Goal: Information Seeking & Learning: Learn about a topic

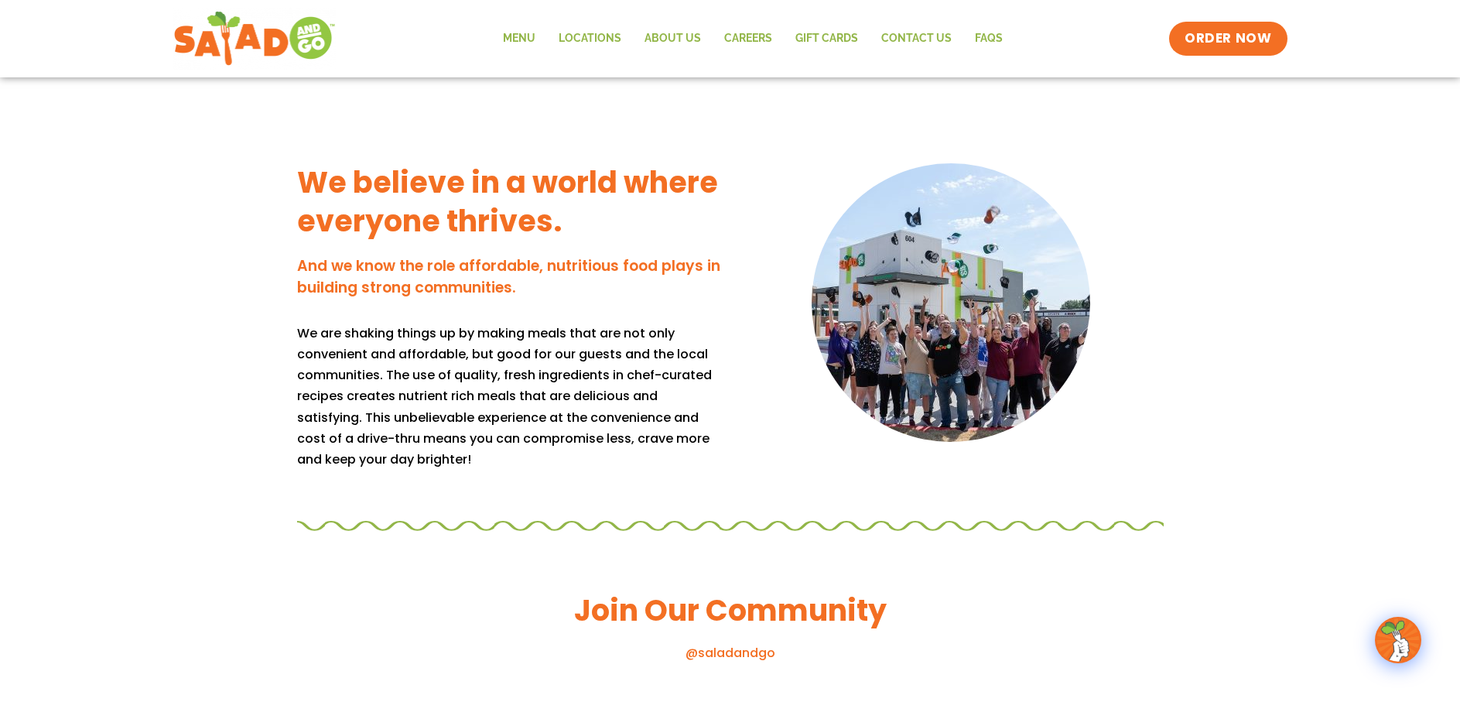
scroll to position [1625, 0]
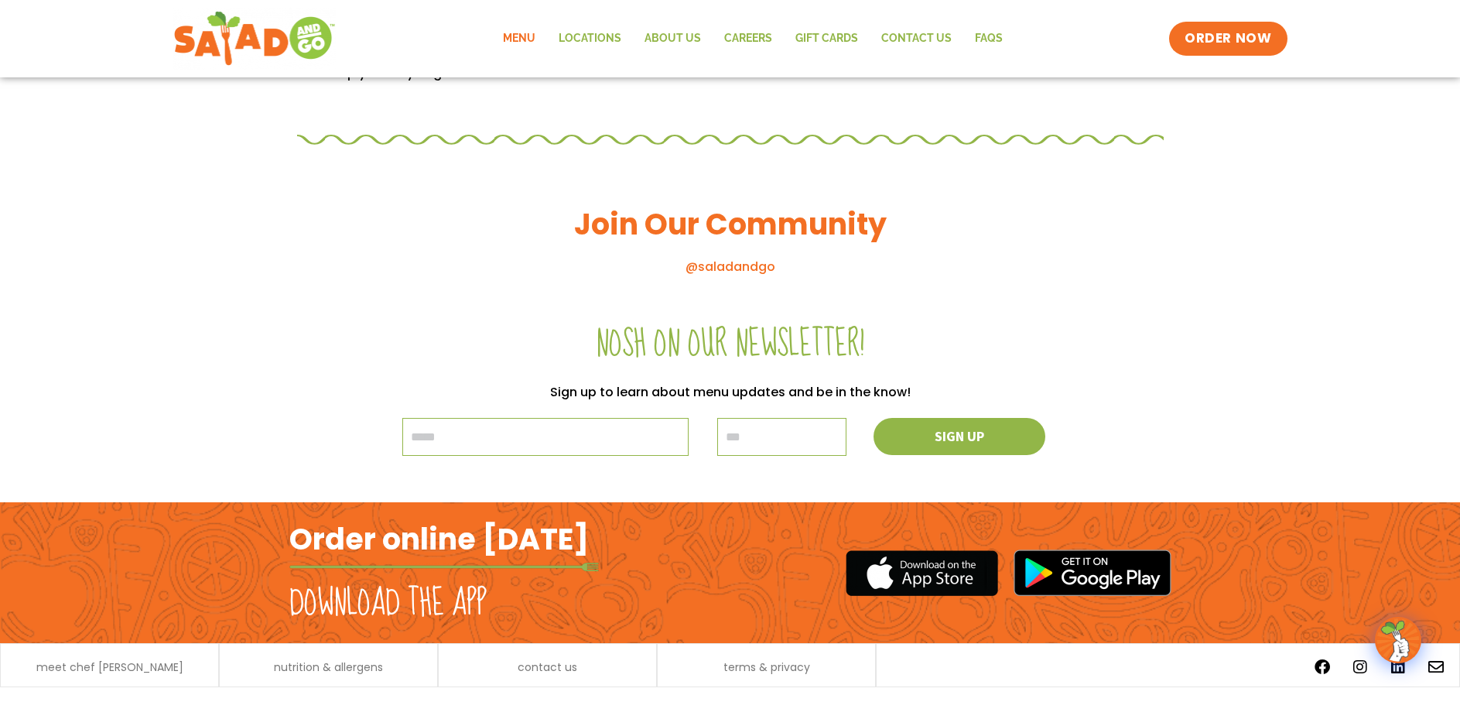
click at [527, 32] on link "Menu" at bounding box center [519, 39] width 56 height 36
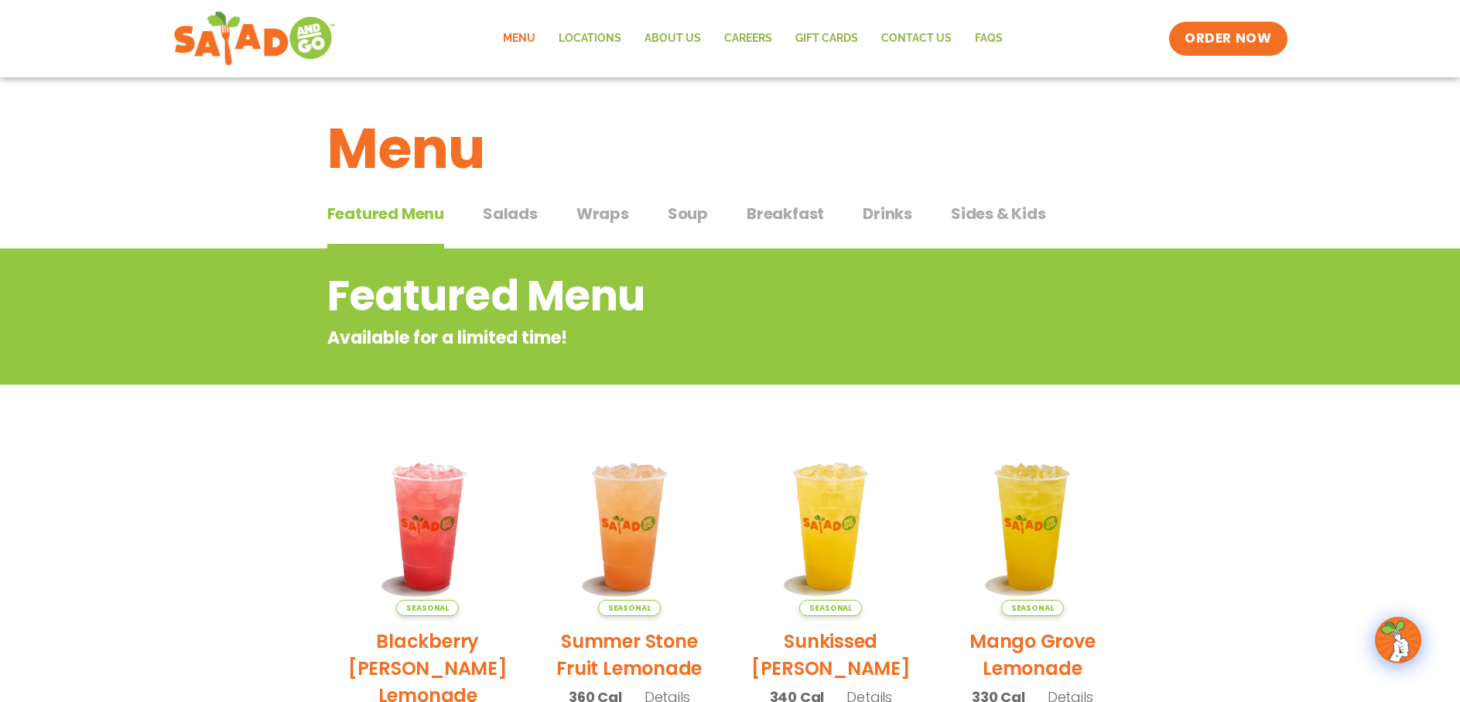
click at [495, 210] on span "Salads" at bounding box center [510, 213] width 55 height 23
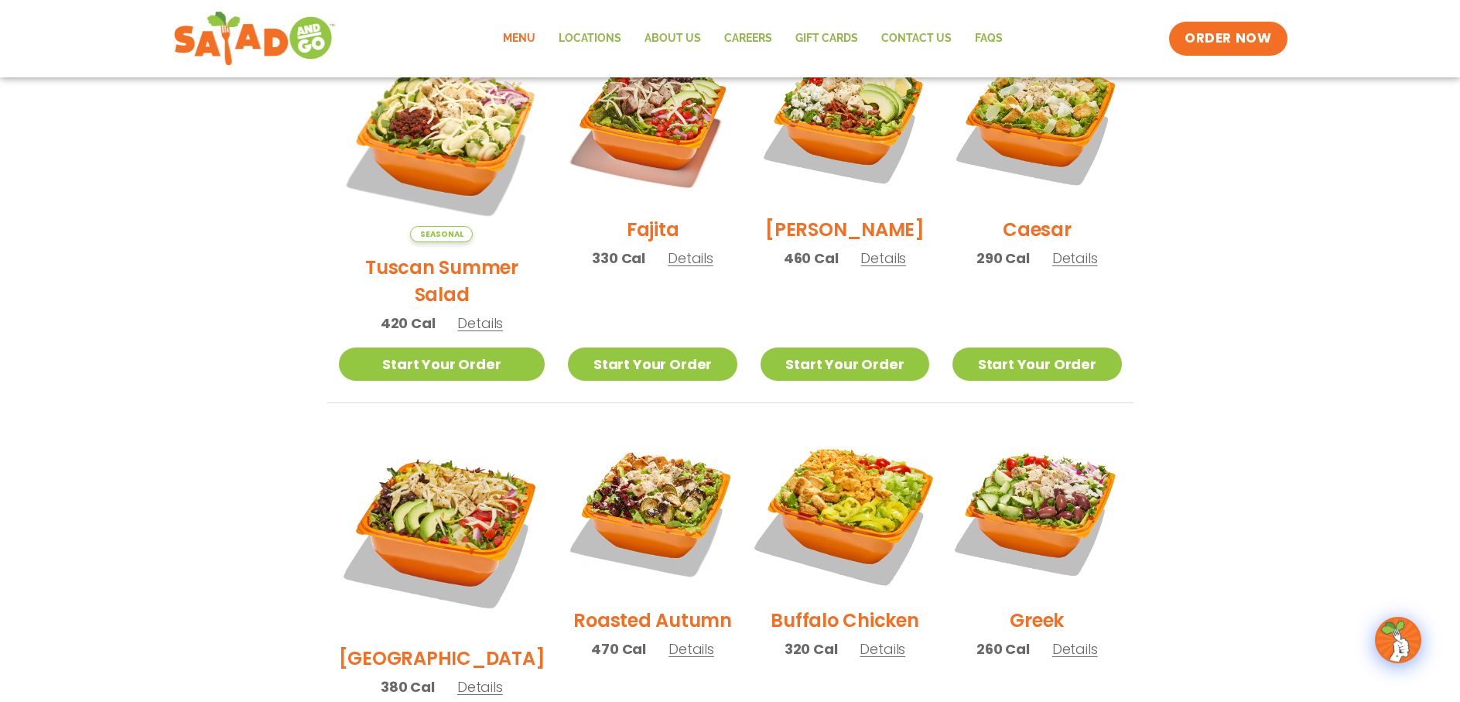
scroll to position [619, 0]
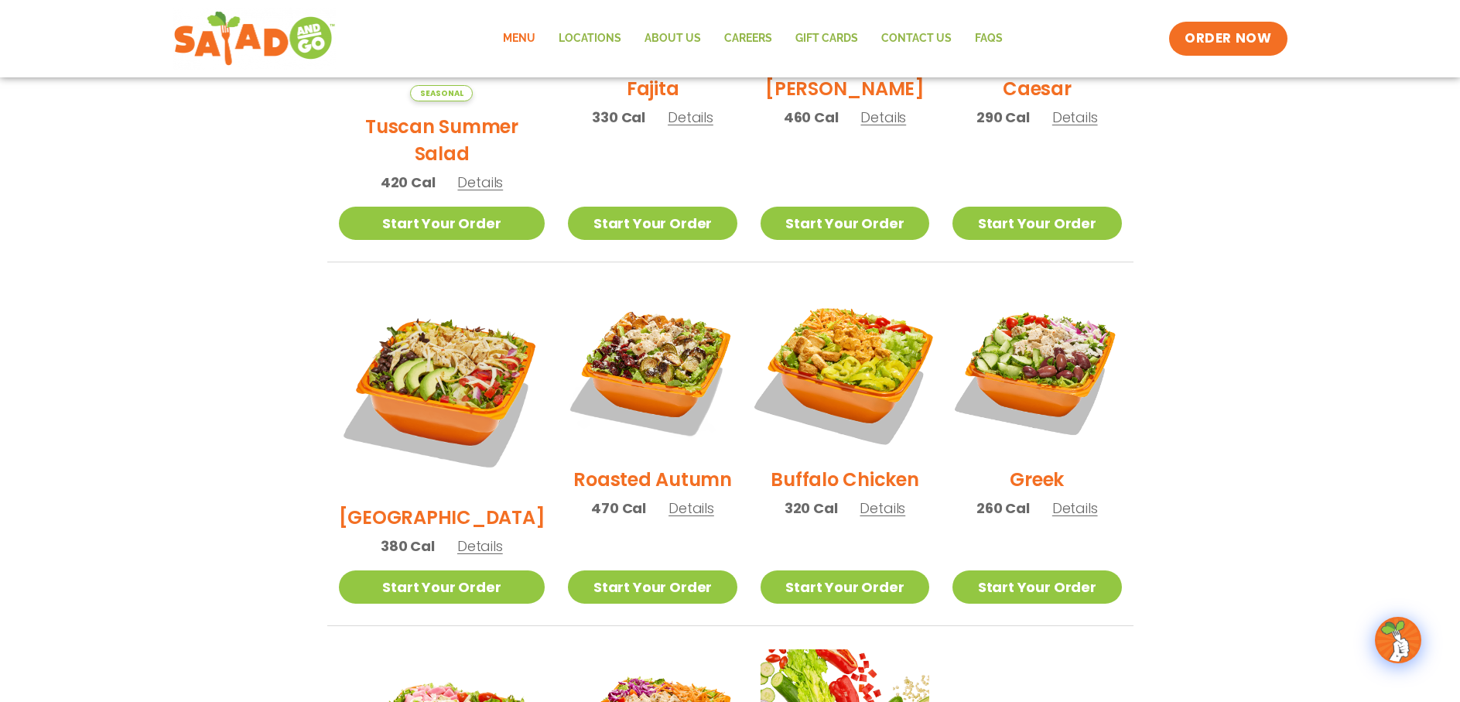
click at [853, 381] on img at bounding box center [845, 370] width 198 height 198
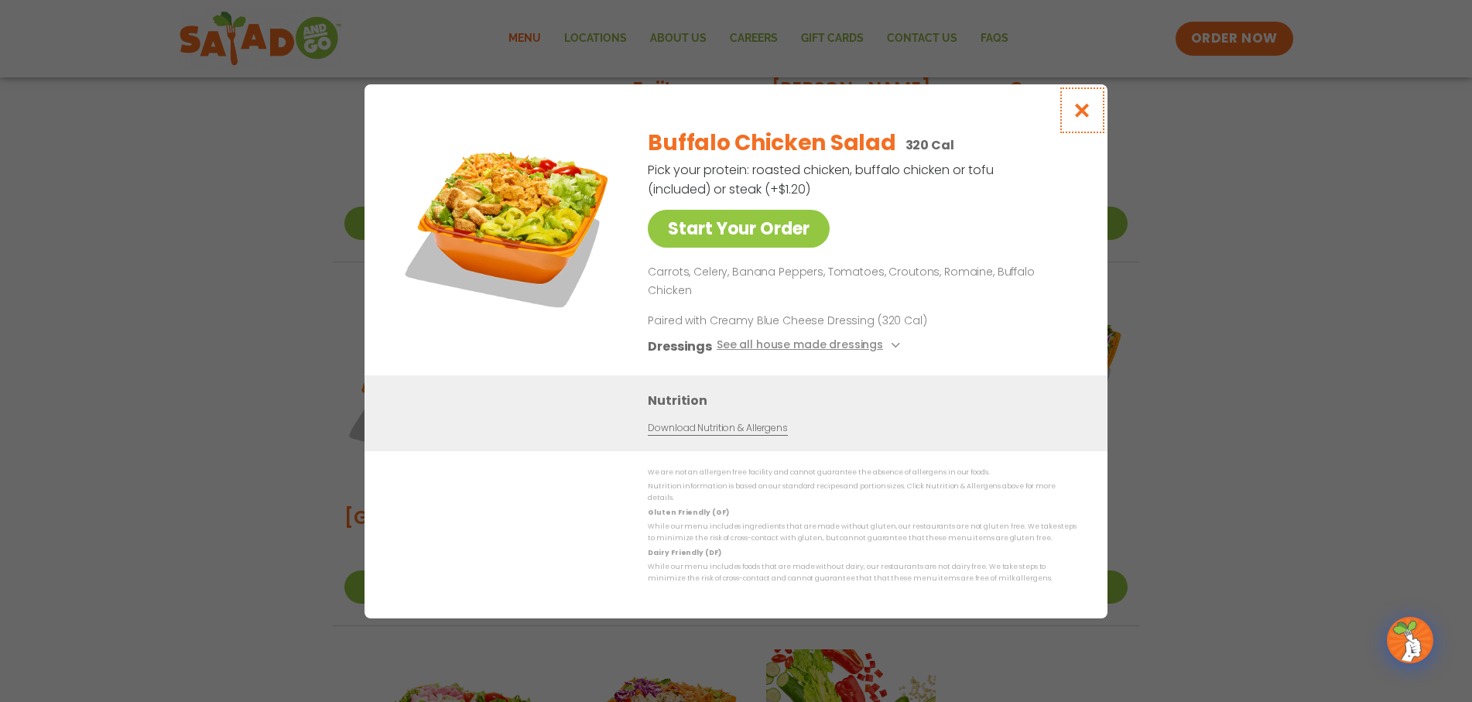
click at [1081, 118] on icon "Close modal" at bounding box center [1082, 110] width 19 height 16
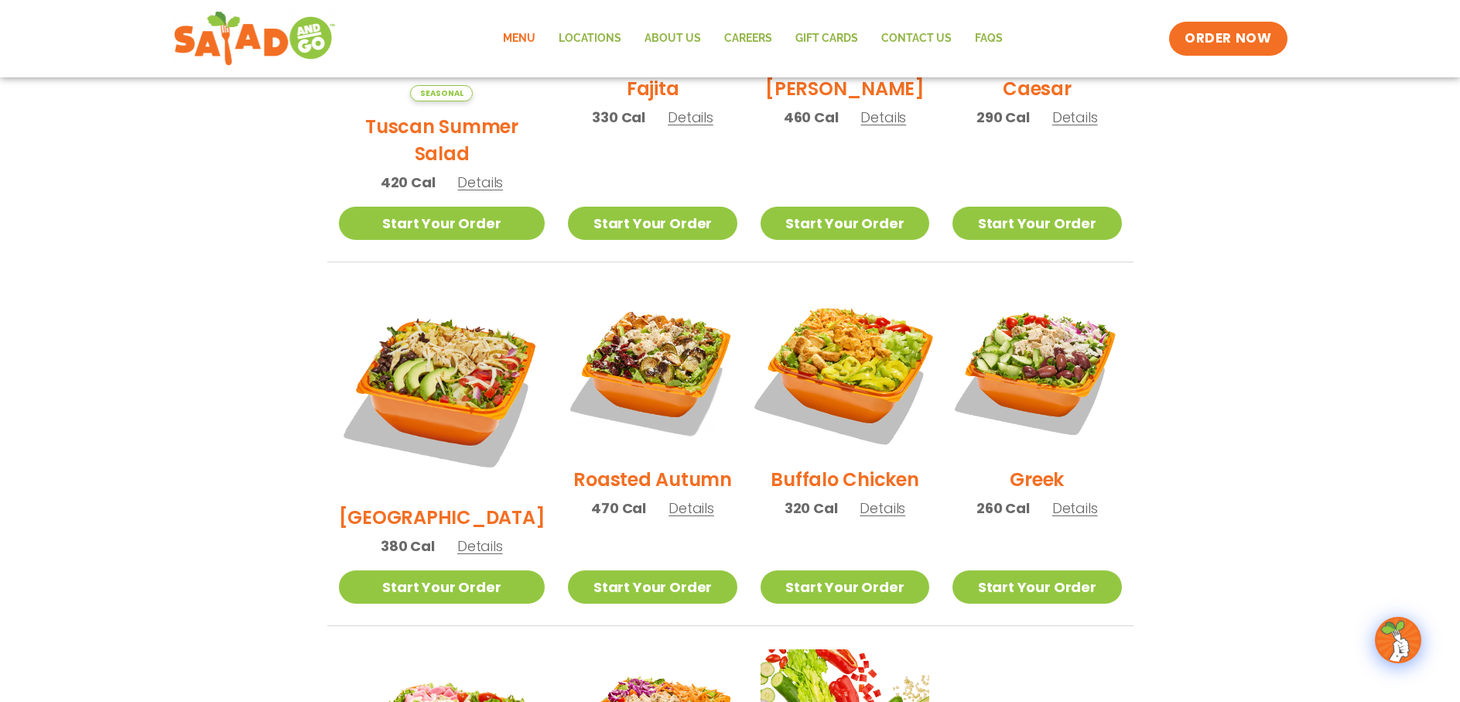
click at [851, 369] on img at bounding box center [845, 370] width 198 height 198
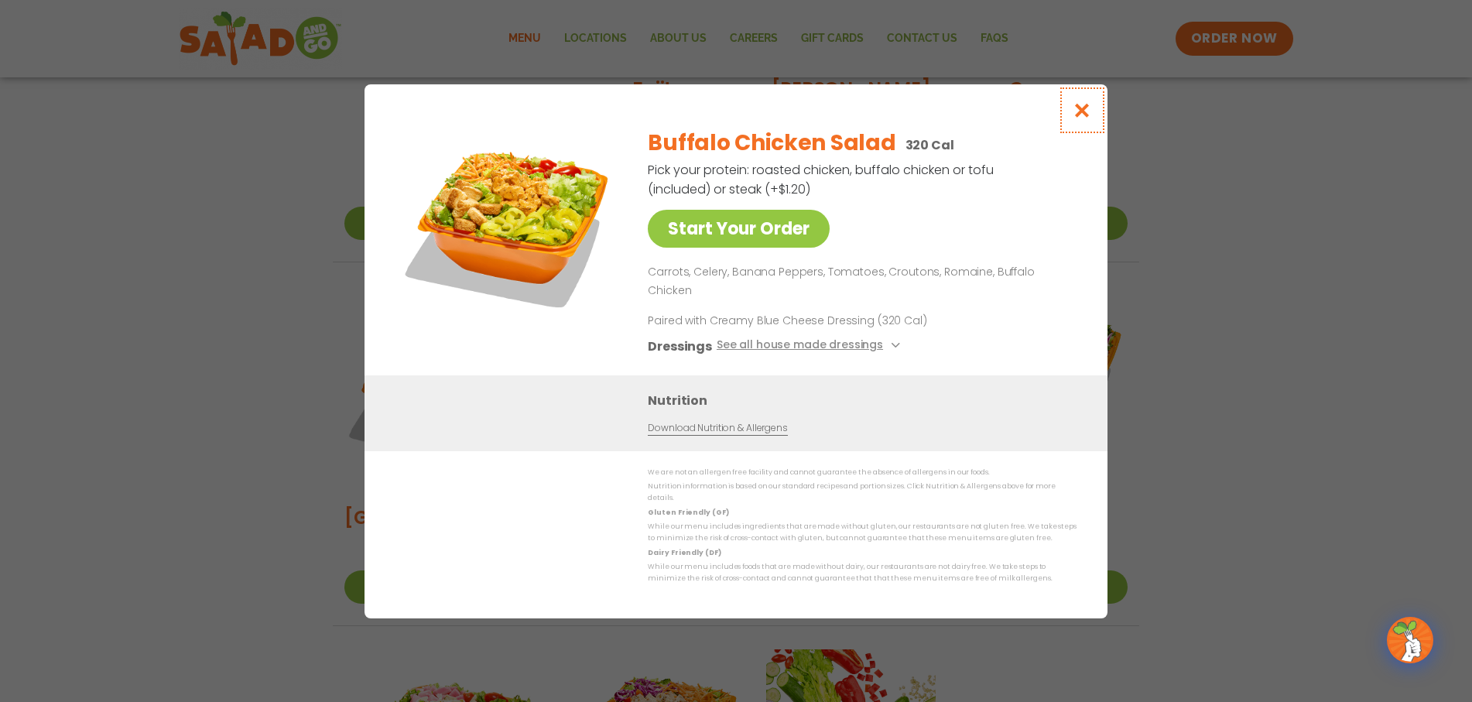
click at [1087, 115] on button "Close modal" at bounding box center [1082, 110] width 50 height 52
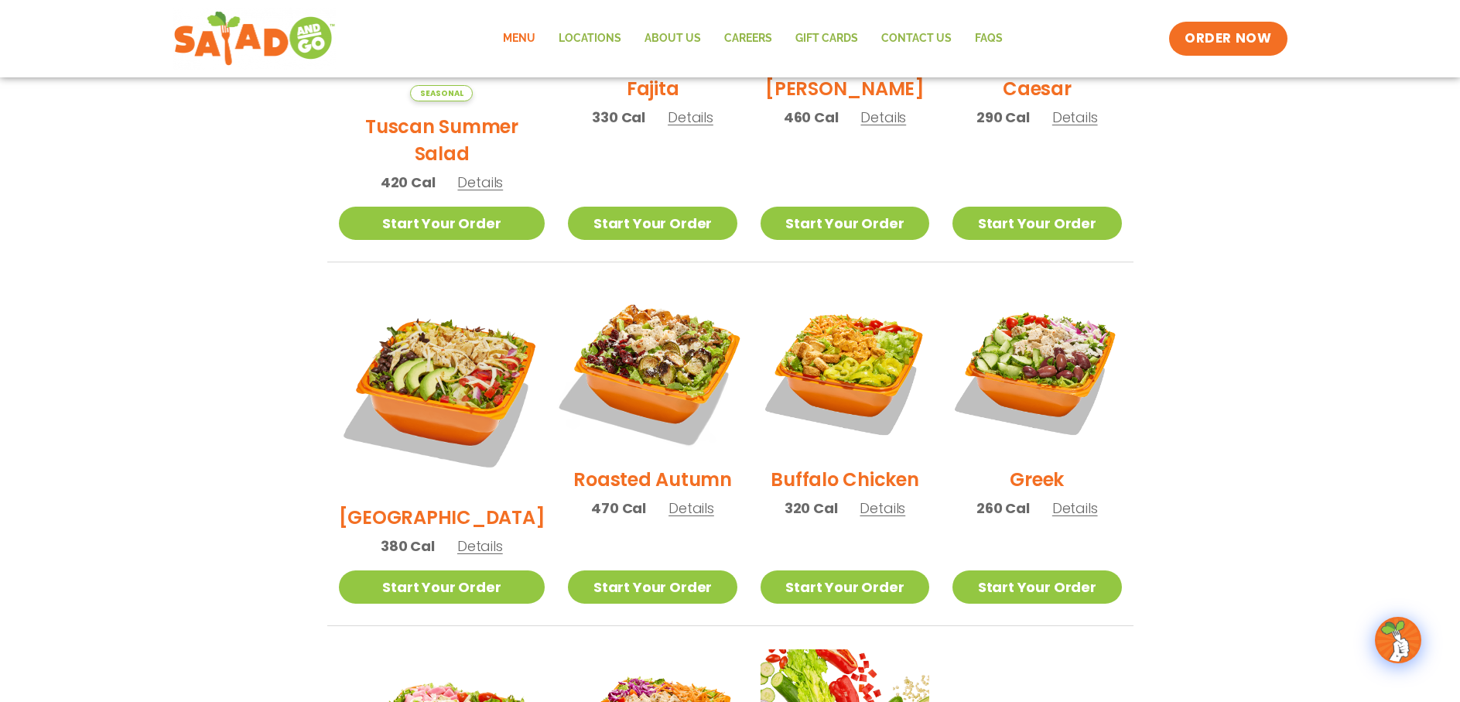
click at [645, 366] on img at bounding box center [652, 370] width 198 height 198
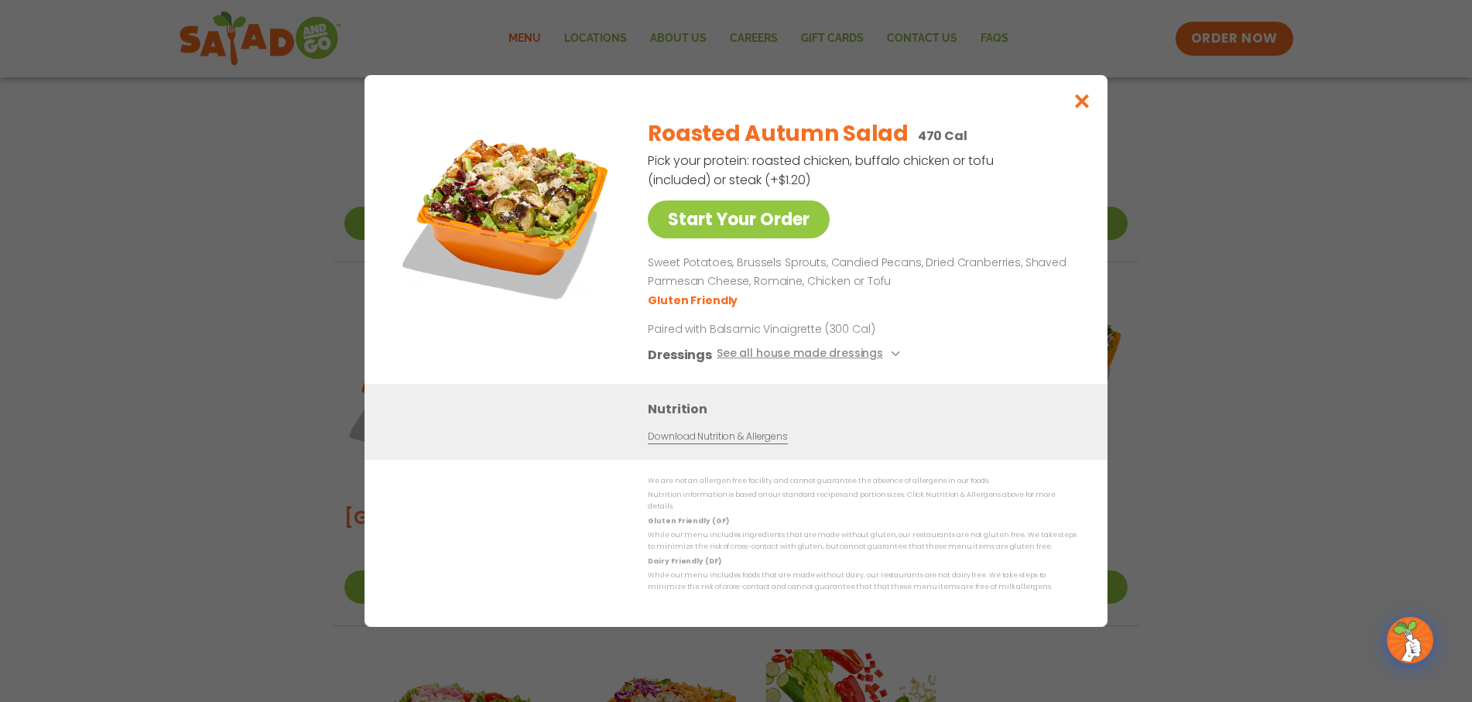
click at [262, 325] on div "Start Your Order Roasted Autumn Salad 470 Cal Pick your protein: roasted chicke…" at bounding box center [736, 351] width 1472 height 702
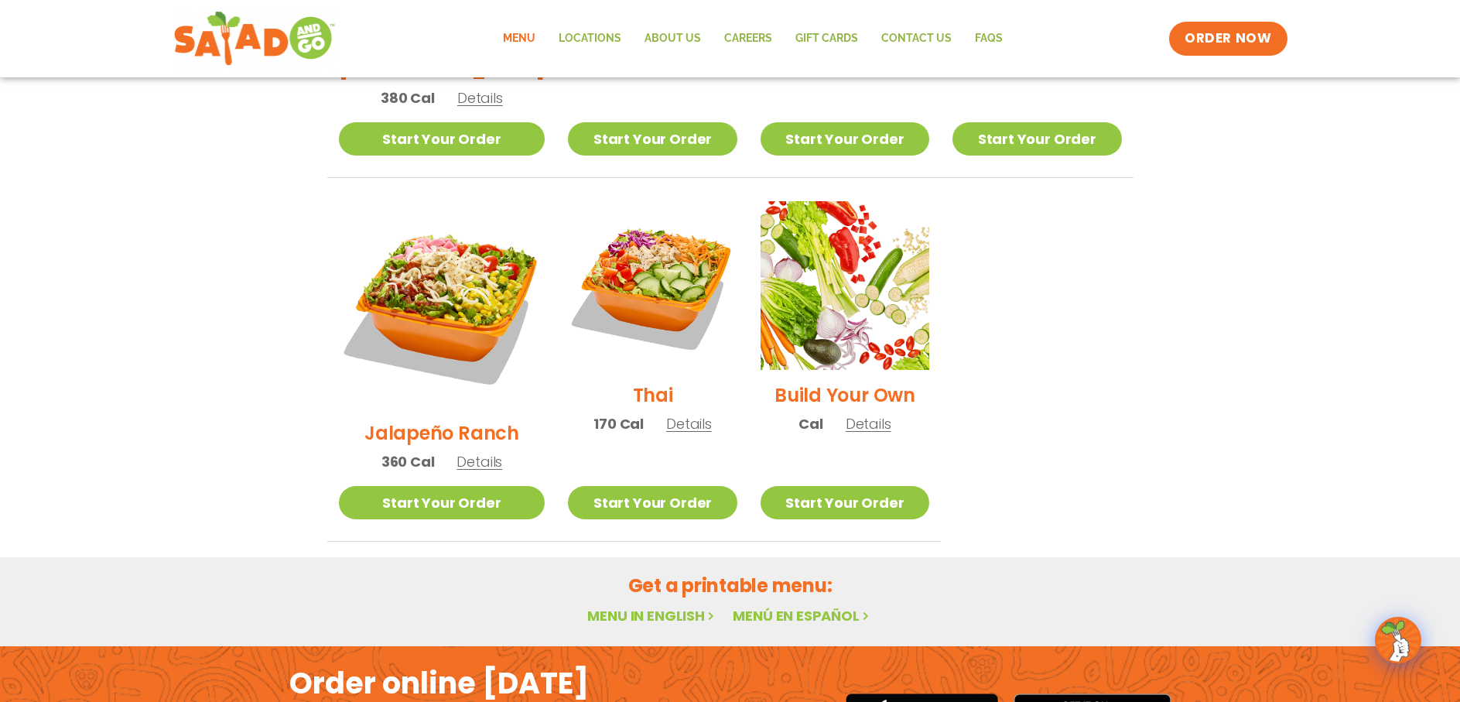
scroll to position [1164, 0]
